Goal: Navigation & Orientation: Find specific page/section

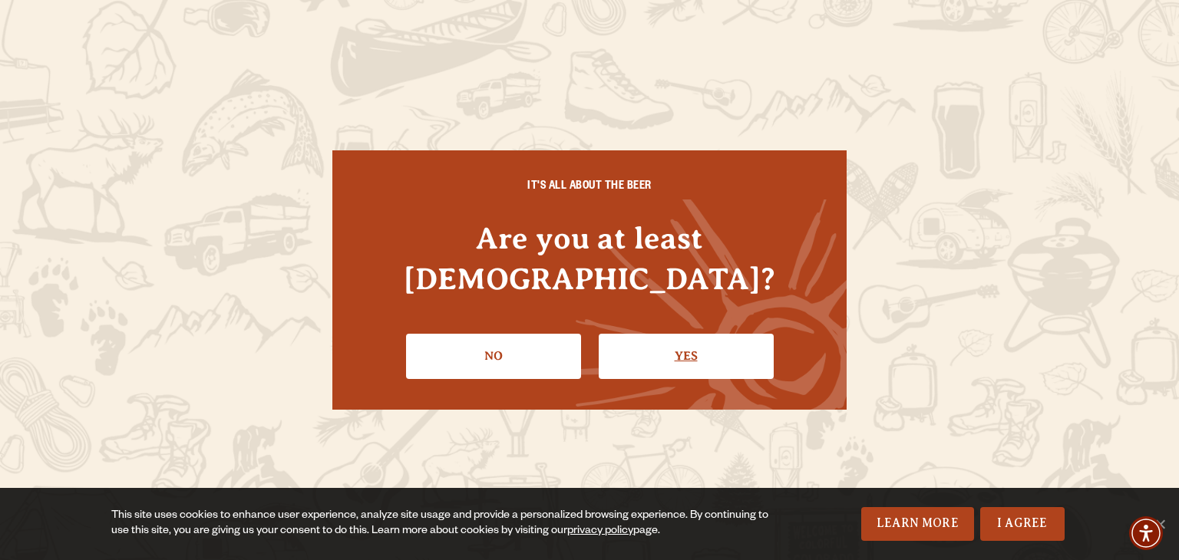
click at [685, 338] on link "Yes" at bounding box center [686, 356] width 175 height 45
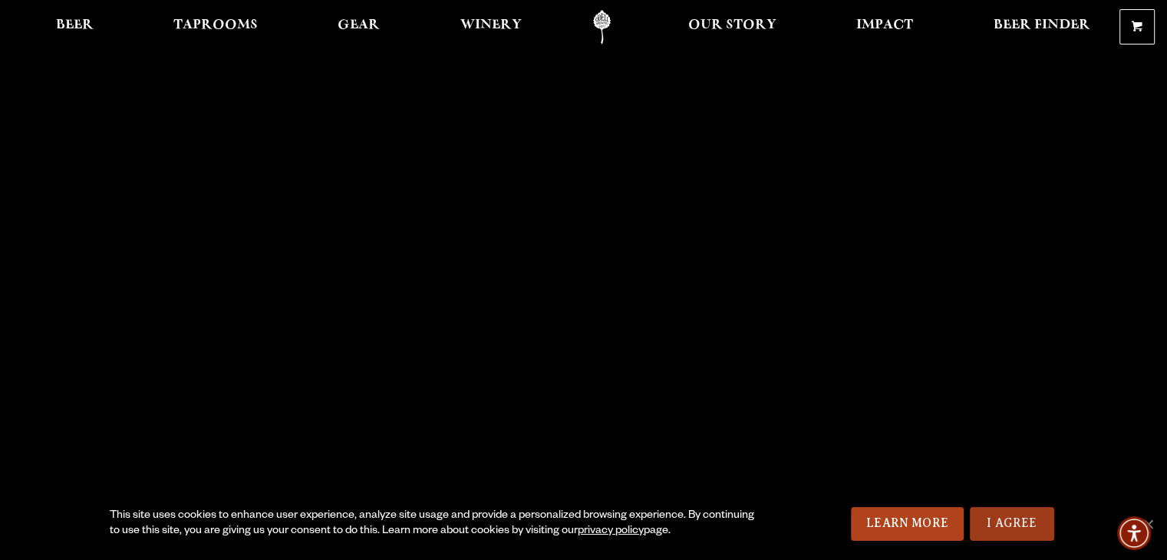
click at [997, 537] on link "I Agree" at bounding box center [1012, 524] width 84 height 34
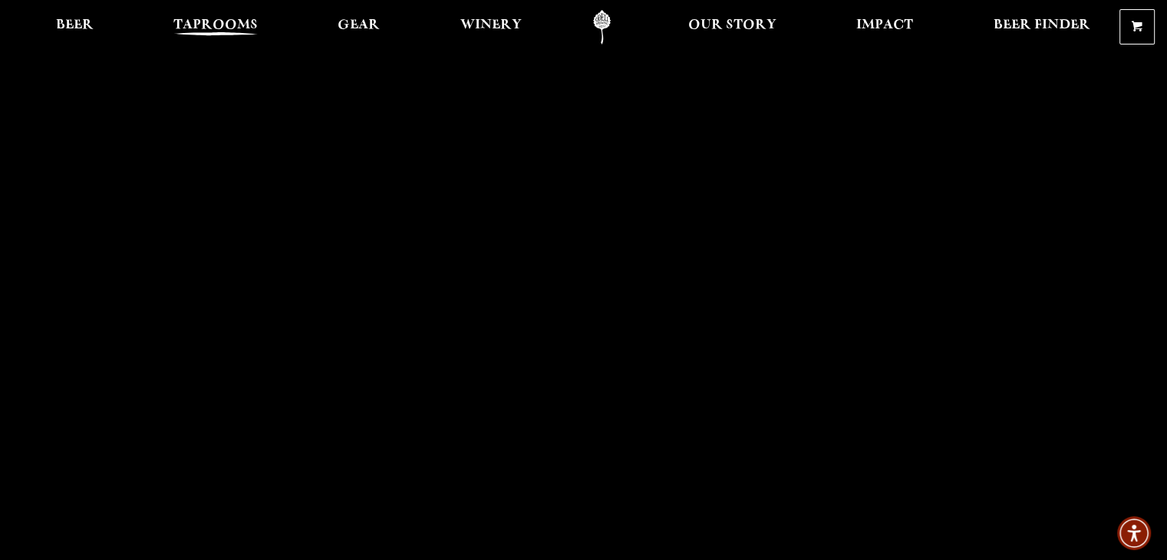
click at [224, 24] on span "Taprooms" at bounding box center [215, 25] width 84 height 12
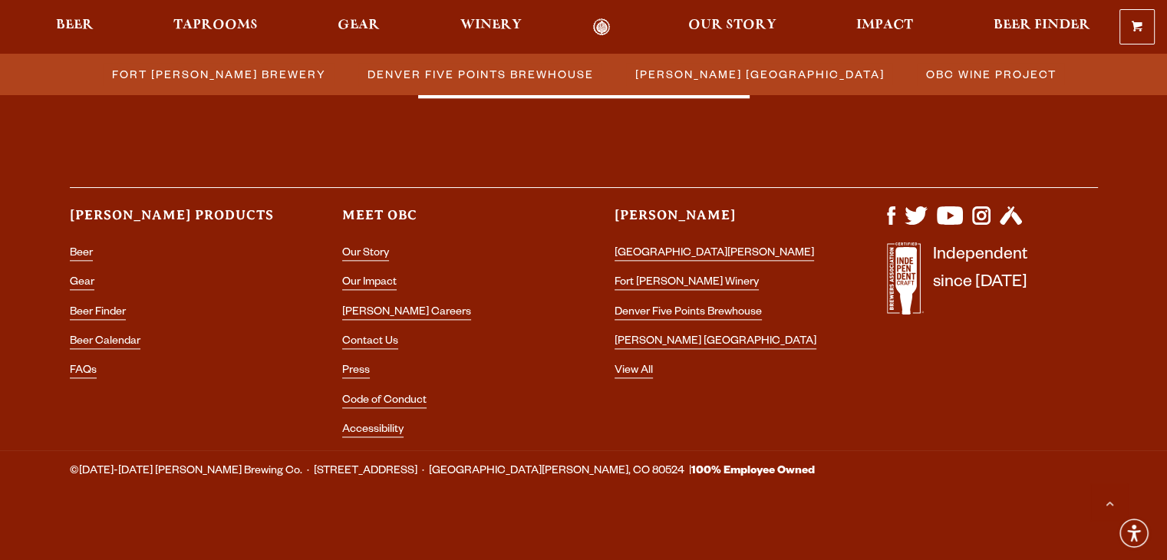
scroll to position [1821, 0]
